Goal: Information Seeking & Learning: Understand process/instructions

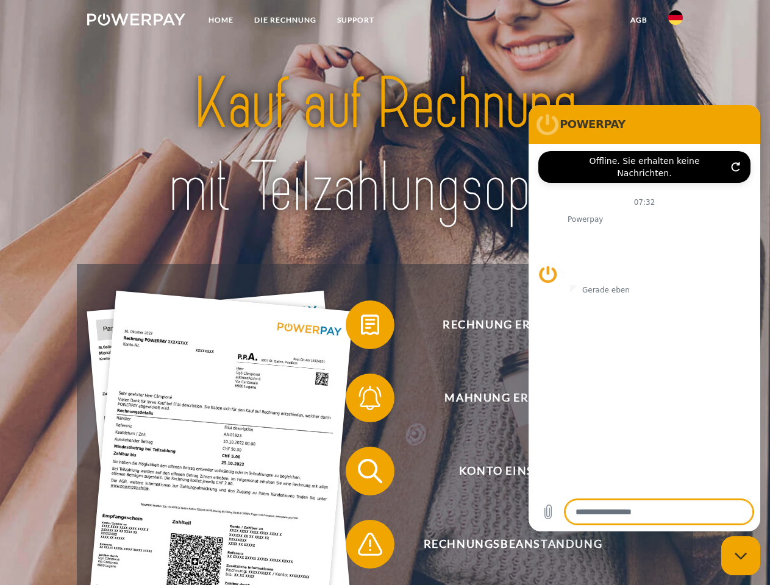
click at [136, 21] on img at bounding box center [136, 19] width 98 height 12
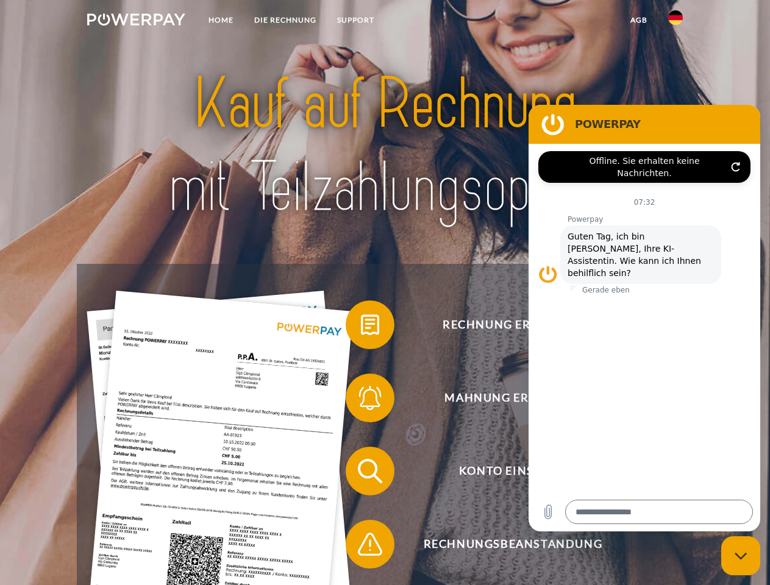
click at [675, 21] on img at bounding box center [675, 17] width 15 height 15
click at [638, 20] on link "agb" at bounding box center [639, 20] width 38 height 22
click at [361, 327] on span at bounding box center [351, 324] width 61 height 61
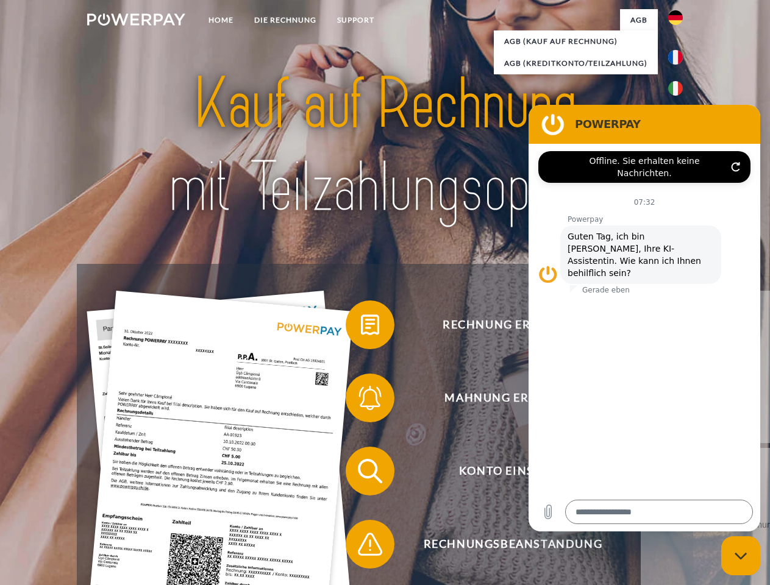
click at [361, 400] on div "Rechnung erhalten? Mahnung erhalten? Konto einsehen" at bounding box center [385, 508] width 616 height 488
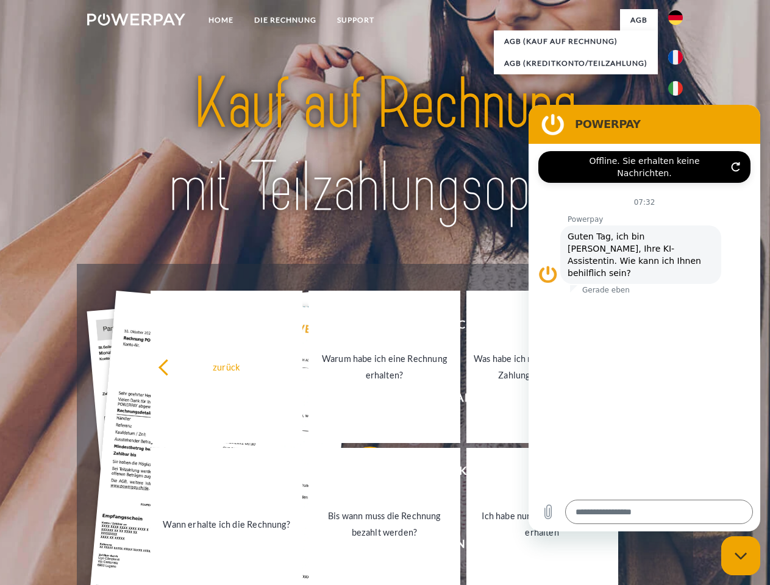
click at [361, 474] on link "Bis wann muss die Rechnung bezahlt werden?" at bounding box center [384, 524] width 152 height 152
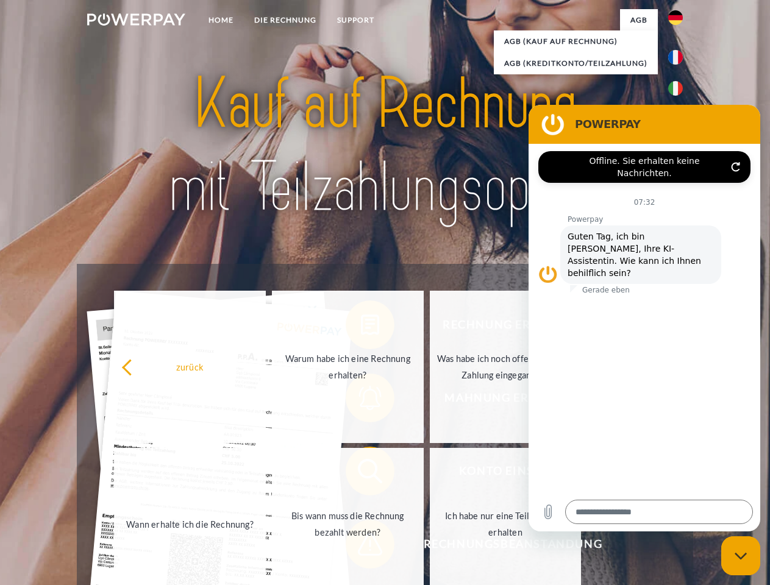
click at [361, 547] on span at bounding box center [351, 544] width 61 height 61
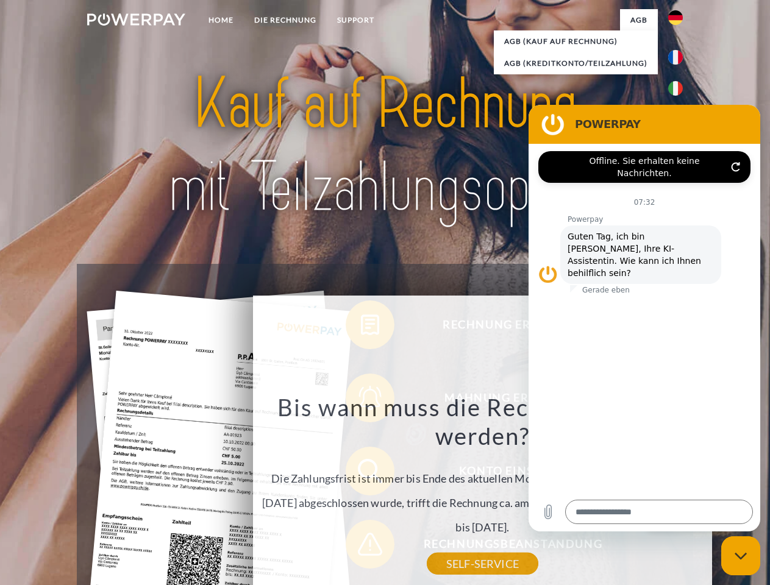
click at [740, 556] on icon "Messaging-Fenster schließen" at bounding box center [740, 556] width 13 height 8
type textarea "*"
